Goal: Task Accomplishment & Management: Use online tool/utility

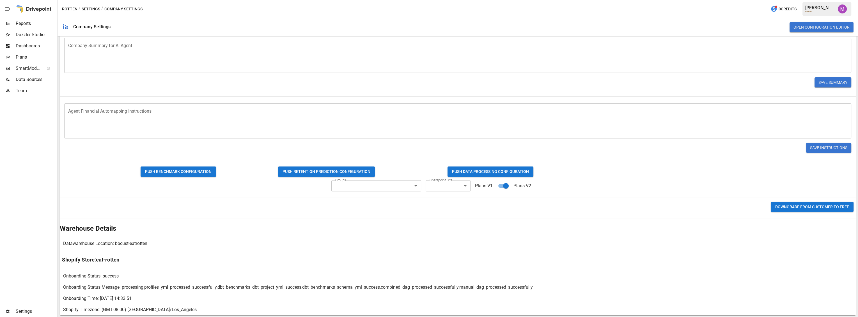
scroll to position [133, 0]
click at [447, 0] on body "Reports Dazzler Studio Dashboards Plans SmartModel ™ Data Sources Team Settings…" at bounding box center [429, 0] width 858 height 0
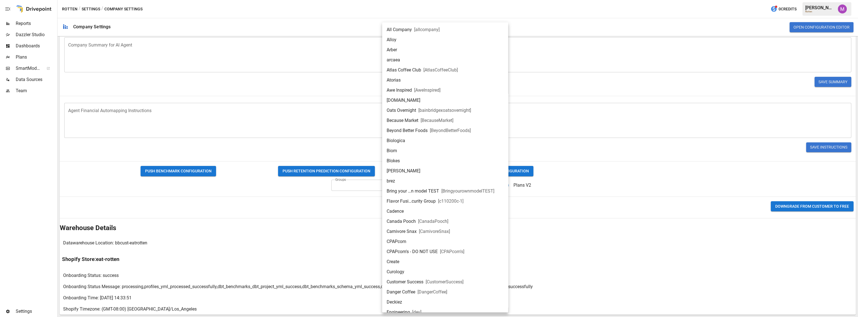
scroll to position [832, 0]
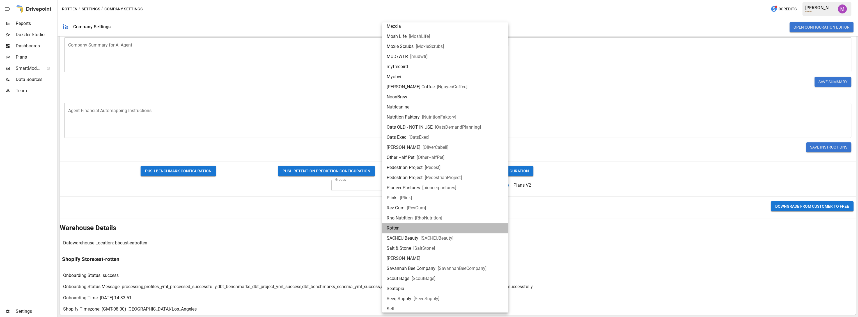
click at [415, 231] on li "Rotten" at bounding box center [445, 228] width 126 height 10
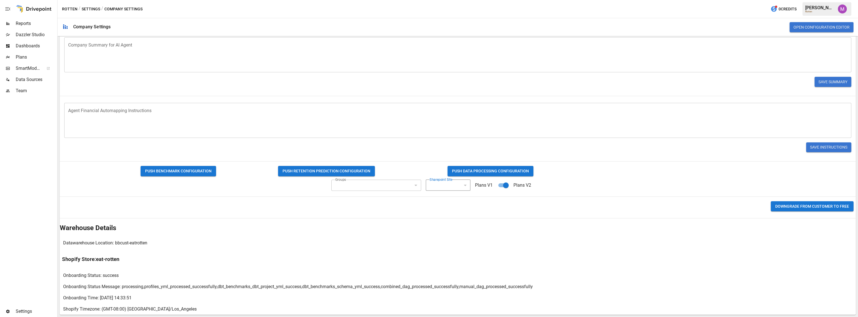
type input "**********"
drag, startPoint x: 483, startPoint y: 236, endPoint x: 489, endPoint y: 234, distance: 6.3
click at [483, 236] on div "**********" at bounding box center [458, 120] width 796 height 390
click at [19, 84] on div "Data Sources" at bounding box center [28, 79] width 56 height 11
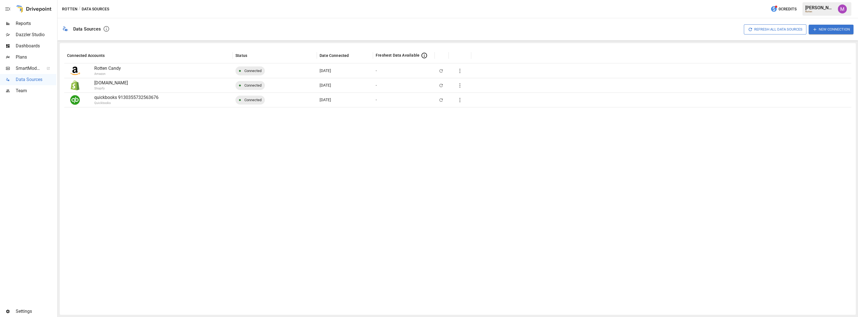
click at [461, 102] on icon "button" at bounding box center [460, 100] width 7 height 7
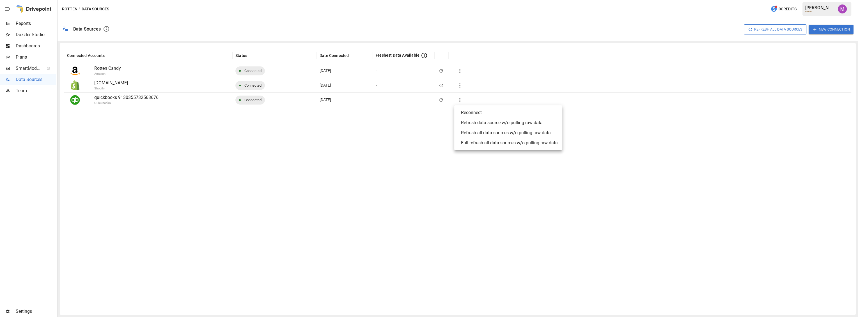
click at [474, 145] on div "Full refresh all data sources w/o pulling raw data" at bounding box center [509, 143] width 97 height 7
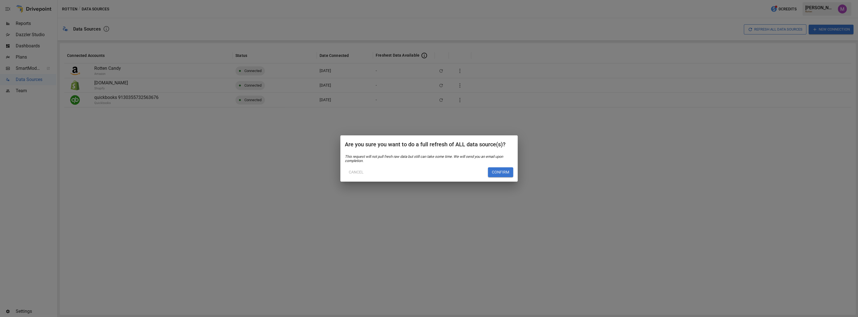
click at [494, 171] on button "Confirm" at bounding box center [500, 173] width 25 height 10
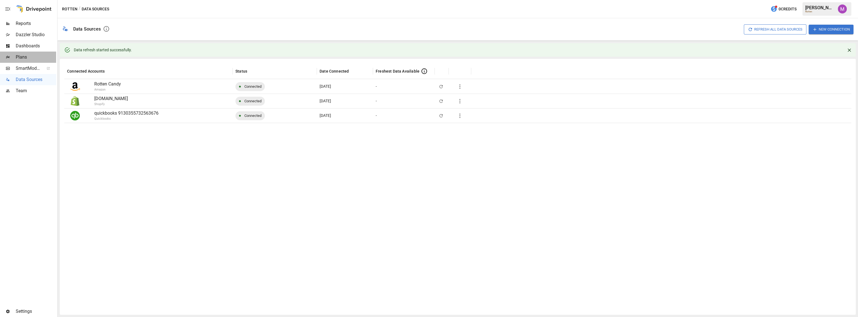
click at [32, 56] on span "Plans" at bounding box center [36, 57] width 40 height 7
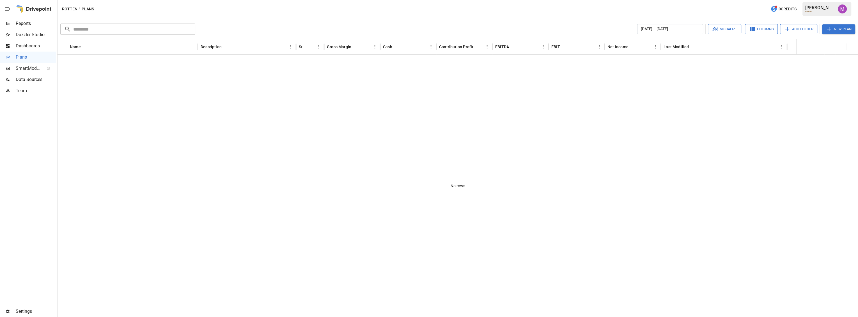
click at [841, 17] on button "button" at bounding box center [843, 9] width 16 height 16
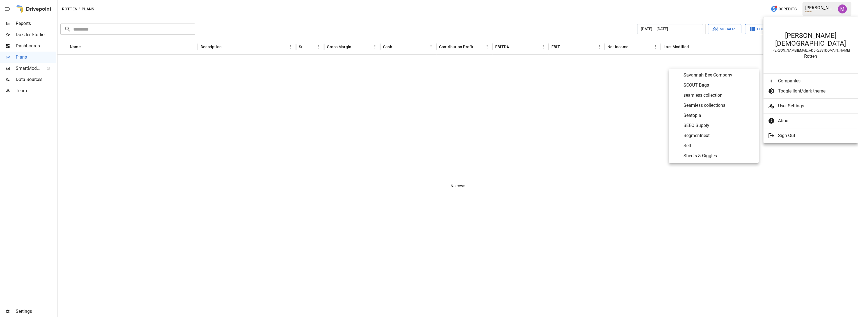
scroll to position [2459, 0]
click at [705, 143] on span "Sett" at bounding box center [719, 142] width 71 height 7
